Goal: Navigation & Orientation: Find specific page/section

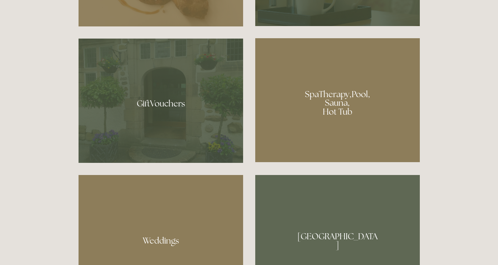
scroll to position [526, 0]
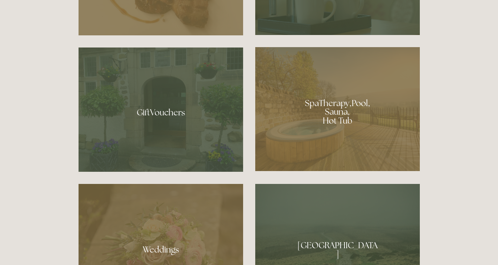
click at [335, 99] on div at bounding box center [337, 109] width 165 height 124
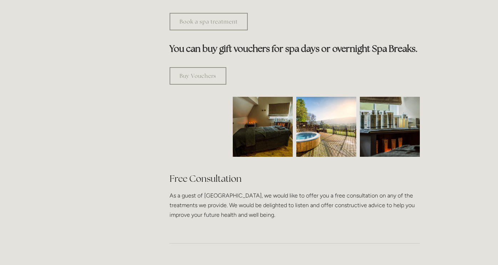
scroll to position [419, 0]
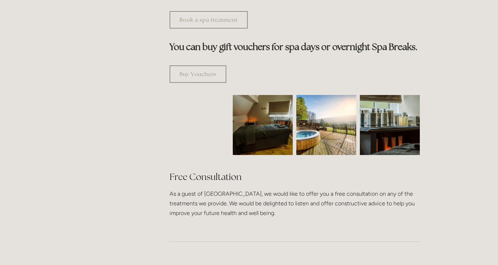
click at [264, 95] on img at bounding box center [263, 125] width 90 height 60
click at [321, 95] on img at bounding box center [326, 125] width 60 height 60
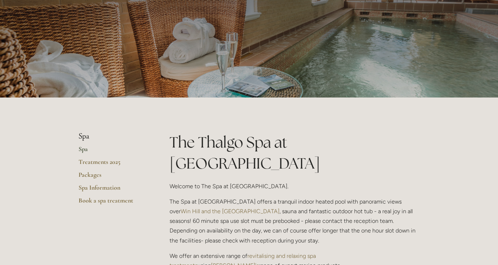
scroll to position [52, 0]
click at [82, 148] on link "Spa" at bounding box center [113, 151] width 68 height 13
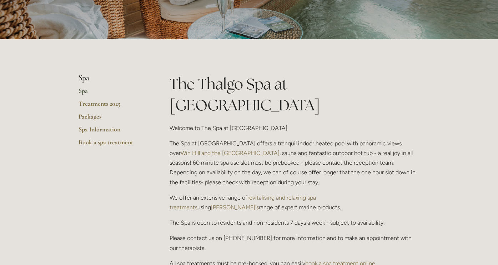
scroll to position [114, 0]
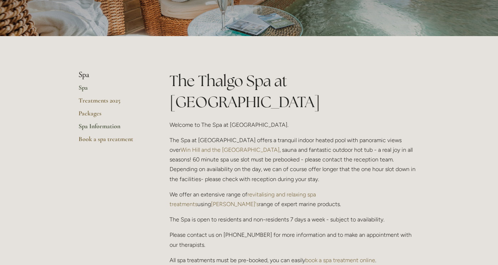
click at [94, 126] on link "Spa Information" at bounding box center [113, 128] width 68 height 13
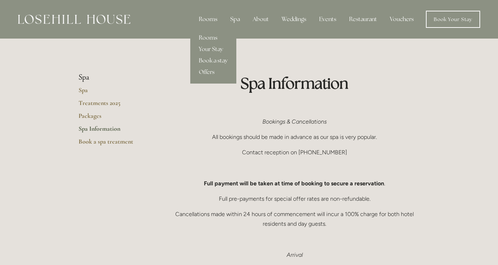
click at [211, 21] on div "Rooms" at bounding box center [208, 19] width 30 height 14
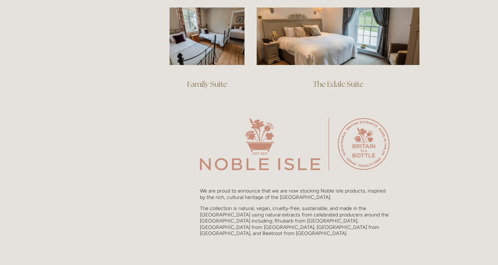
scroll to position [610, 0]
